Goal: Task Accomplishment & Management: Manage account settings

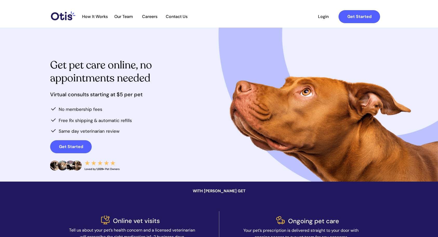
click at [324, 18] on span "Login" at bounding box center [323, 16] width 24 height 5
click at [326, 17] on span "Login" at bounding box center [323, 16] width 24 height 5
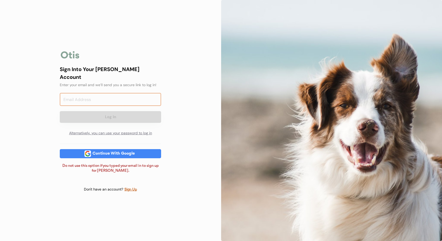
click at [107, 96] on input "email" at bounding box center [110, 99] width 101 height 13
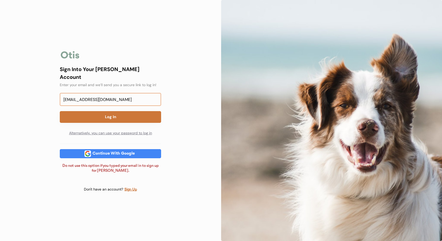
type input "barnhartbunch5332@gmail.com"
click at [126, 114] on button "Log In" at bounding box center [110, 117] width 101 height 12
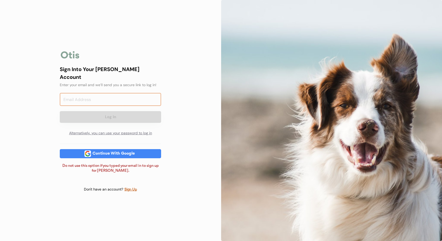
click at [88, 93] on input "email" at bounding box center [110, 99] width 101 height 13
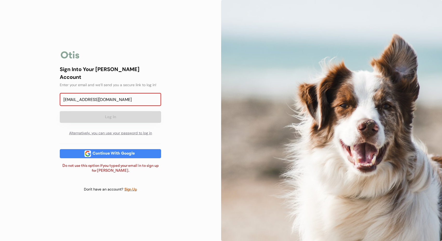
type input "jljdjrmom@gmail.com"
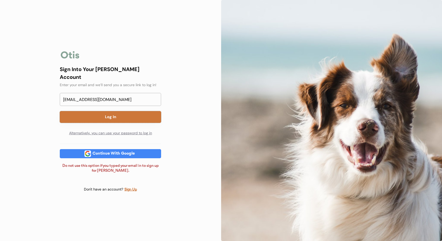
click at [98, 112] on button "Log In" at bounding box center [110, 117] width 101 height 12
